Goal: Information Seeking & Learning: Learn about a topic

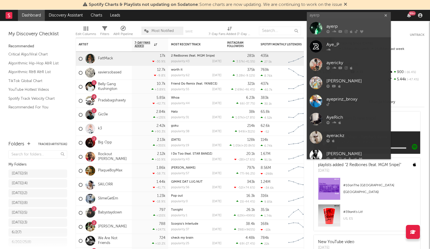
type input "ayerp"
click at [347, 29] on div "ayerp" at bounding box center [357, 26] width 62 height 7
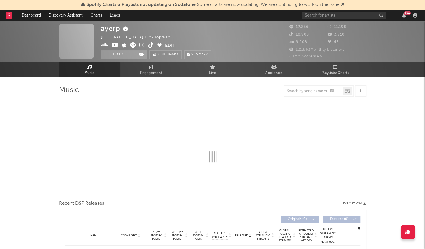
select select "6m"
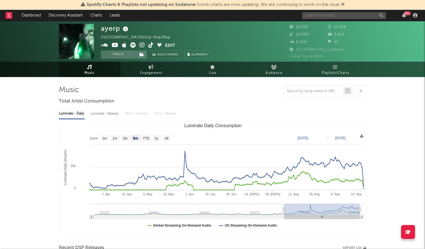
click at [331, 16] on input "text" at bounding box center [344, 15] width 84 height 7
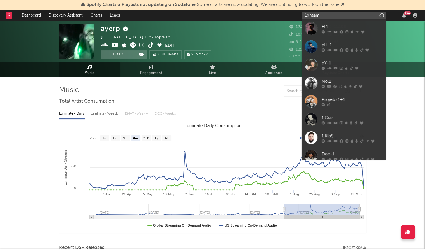
type input "1oneam"
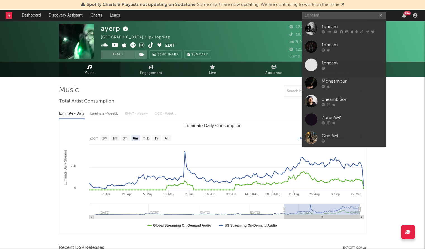
click at [313, 28] on div at bounding box center [311, 28] width 13 height 13
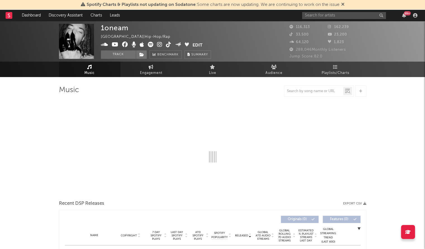
select select "6m"
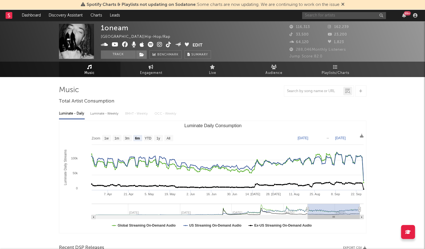
click at [338, 16] on input "text" at bounding box center [344, 15] width 84 height 7
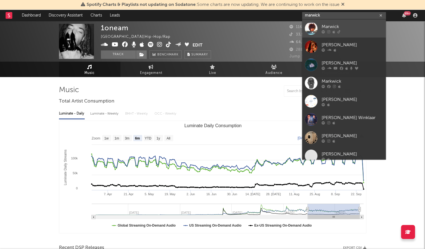
type input "marwick"
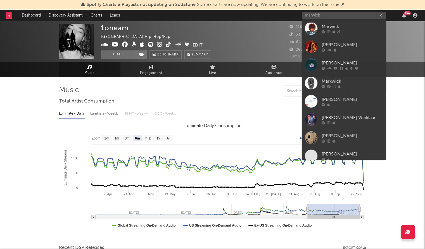
drag, startPoint x: 345, startPoint y: 26, endPoint x: 285, endPoint y: 0, distance: 64.5
click at [345, 26] on div "Marwick" at bounding box center [353, 26] width 62 height 7
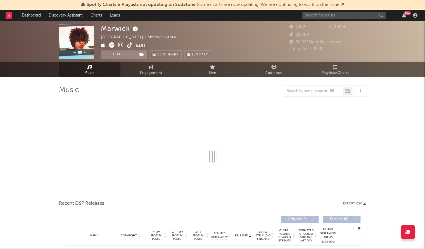
select select "1w"
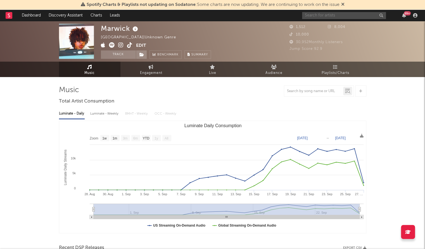
click at [320, 17] on input "text" at bounding box center [344, 15] width 84 height 7
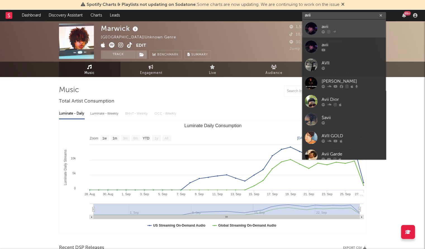
type input "avii"
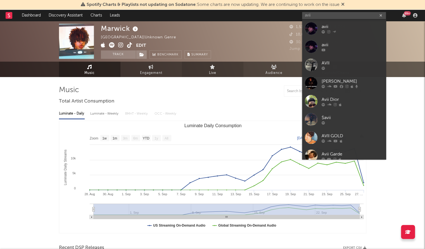
drag, startPoint x: 317, startPoint y: 28, endPoint x: 223, endPoint y: 63, distance: 99.7
click at [317, 28] on div at bounding box center [311, 28] width 13 height 13
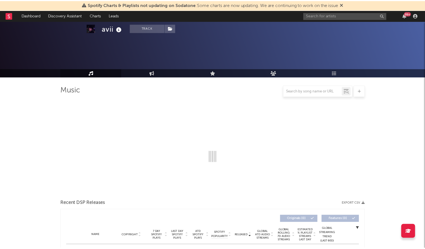
scroll to position [133, 0]
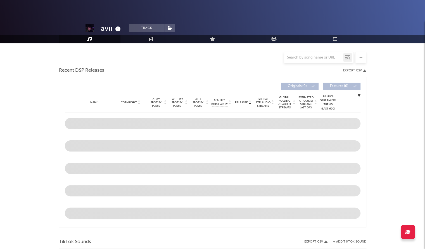
select select "1w"
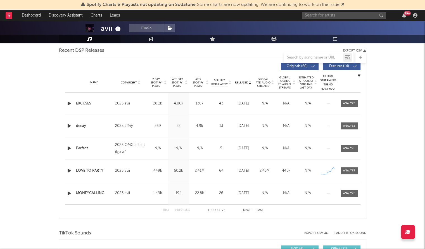
scroll to position [196, 0]
click at [332, 14] on input "text" at bounding box center [344, 15] width 84 height 7
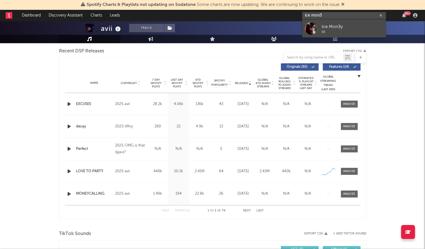
type input "ice mon3"
click at [322, 27] on div "Ice Mon3y" at bounding box center [353, 26] width 62 height 7
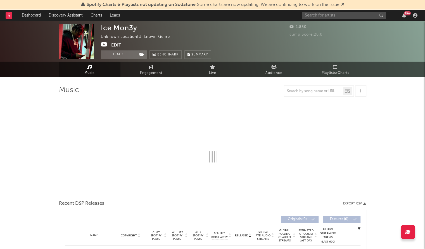
select select "1w"
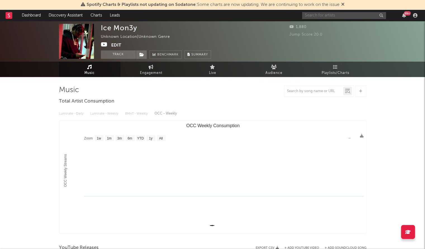
click at [339, 18] on input "text" at bounding box center [344, 15] width 84 height 7
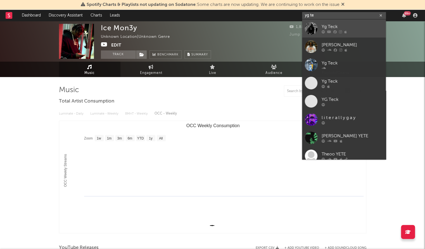
type input "yg te"
click at [328, 30] on icon at bounding box center [329, 31] width 4 height 3
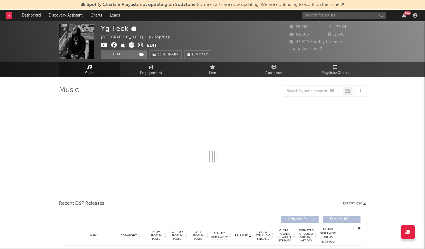
select select "6m"
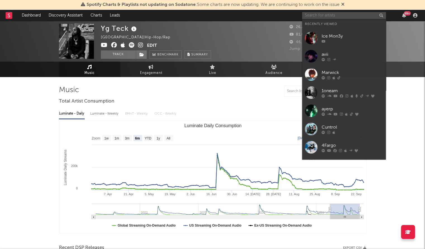
click at [329, 16] on input "text" at bounding box center [344, 15] width 84 height 7
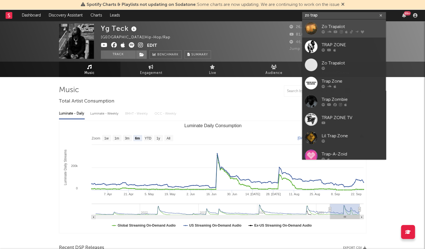
type input "zo trap"
click at [343, 27] on div "Zo Trapalot" at bounding box center [353, 26] width 62 height 7
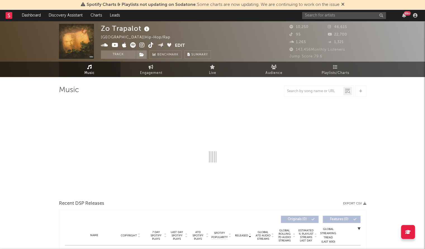
select select "6m"
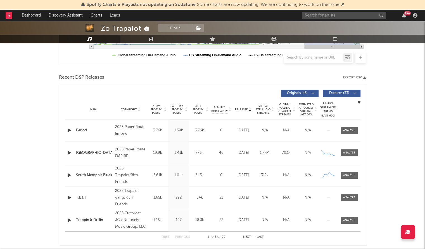
scroll to position [175, 0]
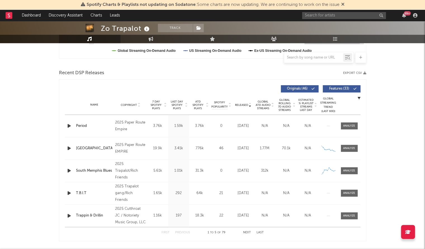
click at [244, 103] on span "Released" at bounding box center [241, 104] width 13 height 3
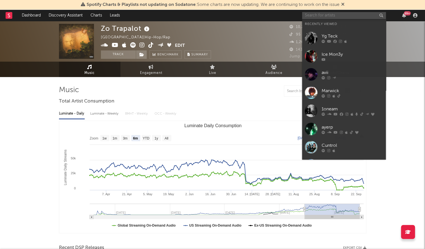
click at [353, 15] on input "text" at bounding box center [344, 15] width 84 height 7
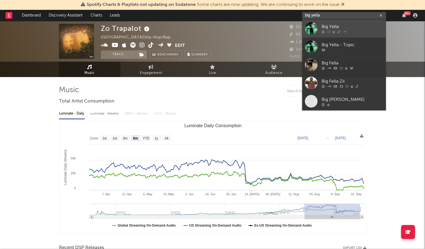
type input "big yella"
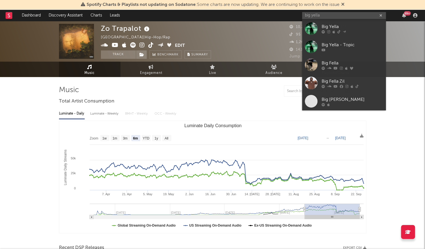
drag, startPoint x: 342, startPoint y: 30, endPoint x: 296, endPoint y: 3, distance: 53.8
click at [343, 30] on icon at bounding box center [344, 31] width 3 height 3
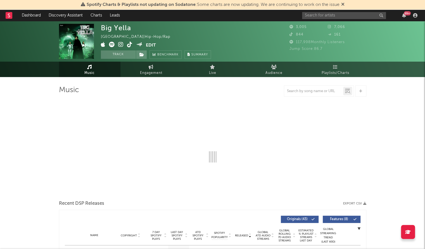
select select "1w"
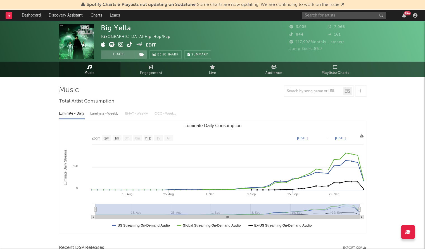
click at [317, 19] on div "99 +" at bounding box center [360, 15] width 117 height 11
click at [313, 15] on input "text" at bounding box center [344, 15] width 84 height 7
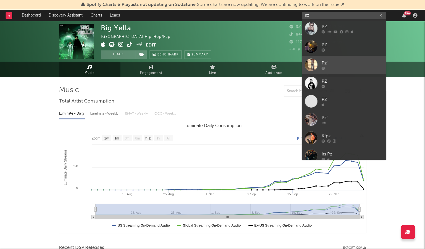
type input "pz"
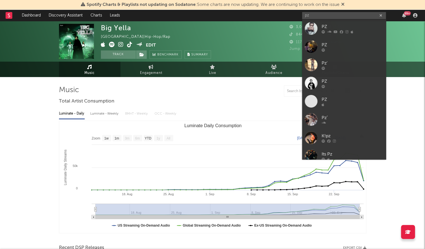
drag, startPoint x: 322, startPoint y: 63, endPoint x: 279, endPoint y: 27, distance: 56.7
click at [322, 63] on link "Pz'" at bounding box center [344, 65] width 84 height 18
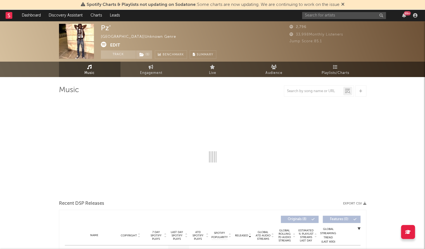
select select "1w"
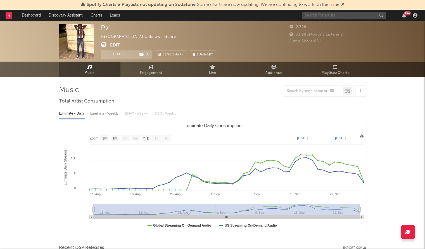
click at [310, 15] on input "text" at bounding box center [344, 15] width 84 height 7
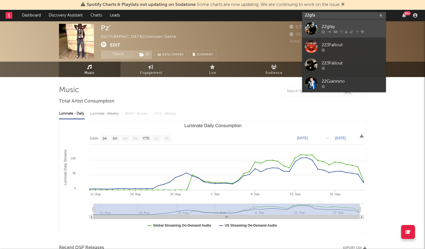
type input "22gfa"
click at [311, 25] on div at bounding box center [311, 28] width 13 height 13
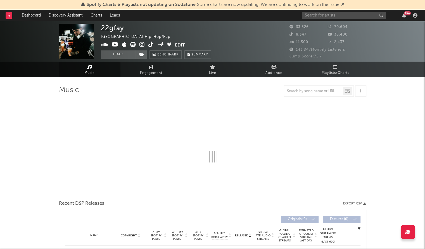
select select "6m"
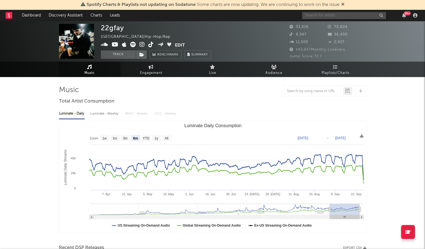
click at [328, 14] on input "text" at bounding box center [344, 15] width 84 height 7
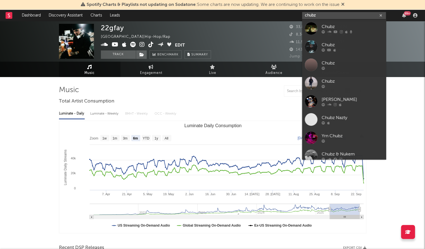
type input "chubz"
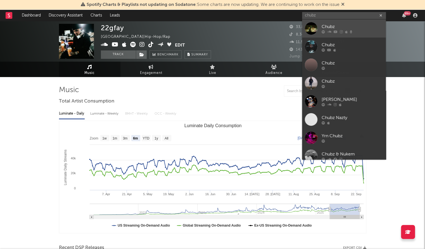
click at [308, 31] on div at bounding box center [311, 28] width 13 height 13
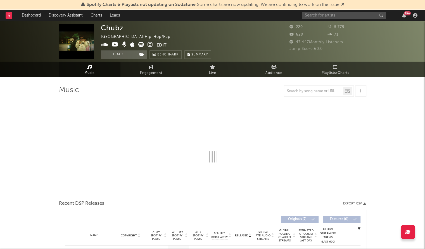
select select "1w"
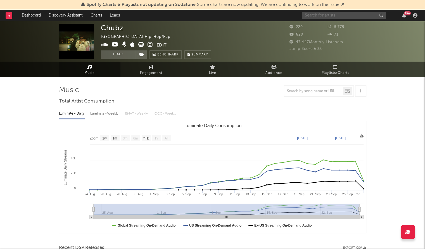
click at [325, 18] on input "text" at bounding box center [344, 15] width 84 height 7
type input "doublexl"
